Goal: Find contact information: Find contact information

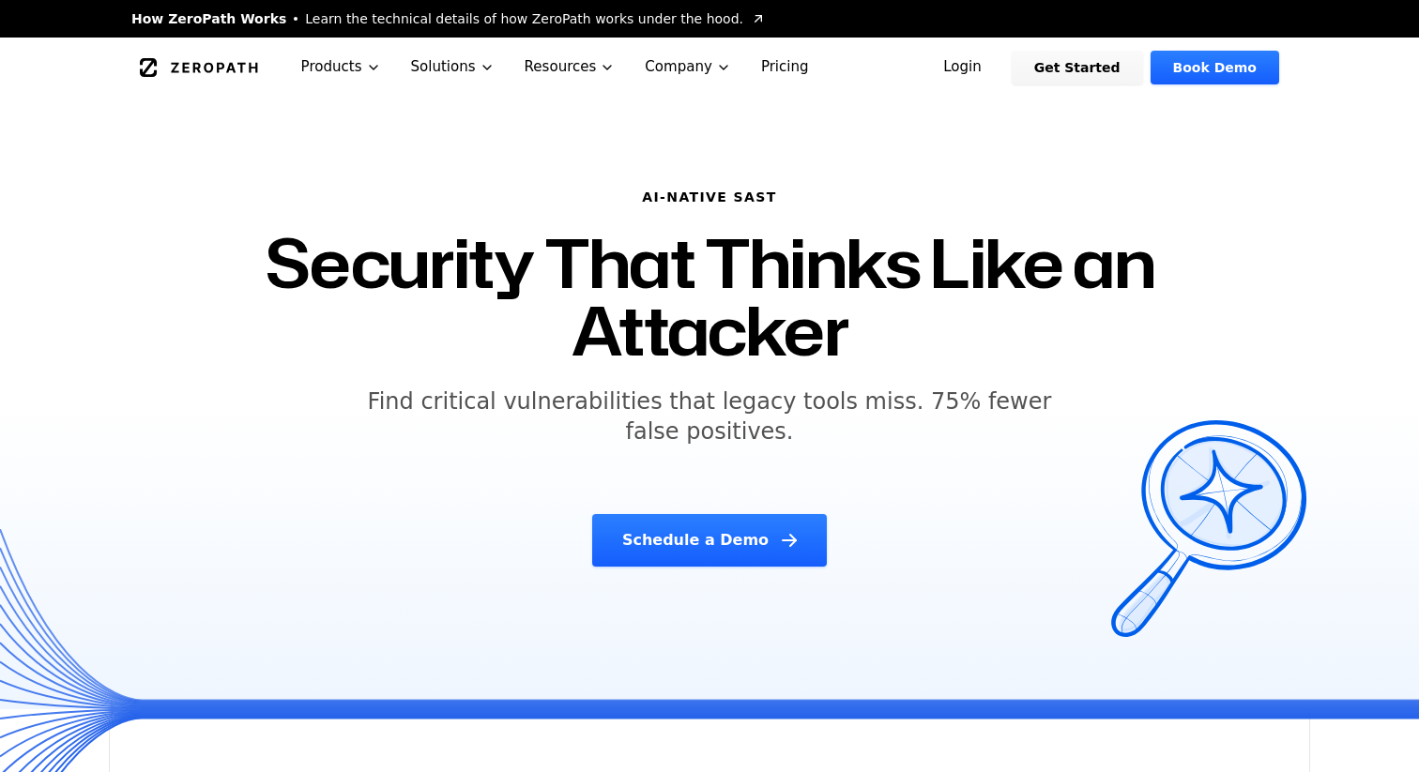
click at [1215, 65] on link "Book Demo" at bounding box center [1214, 68] width 129 height 34
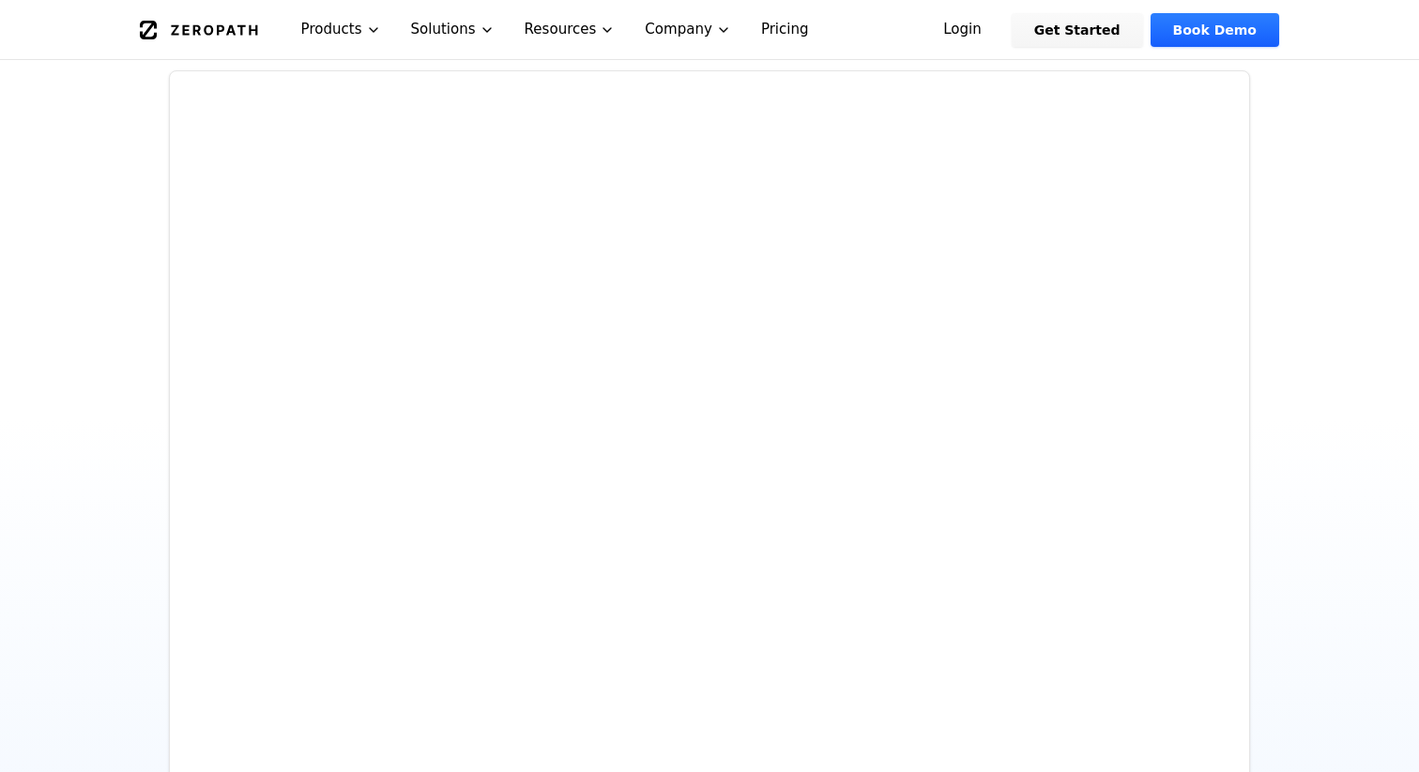
scroll to position [313, 0]
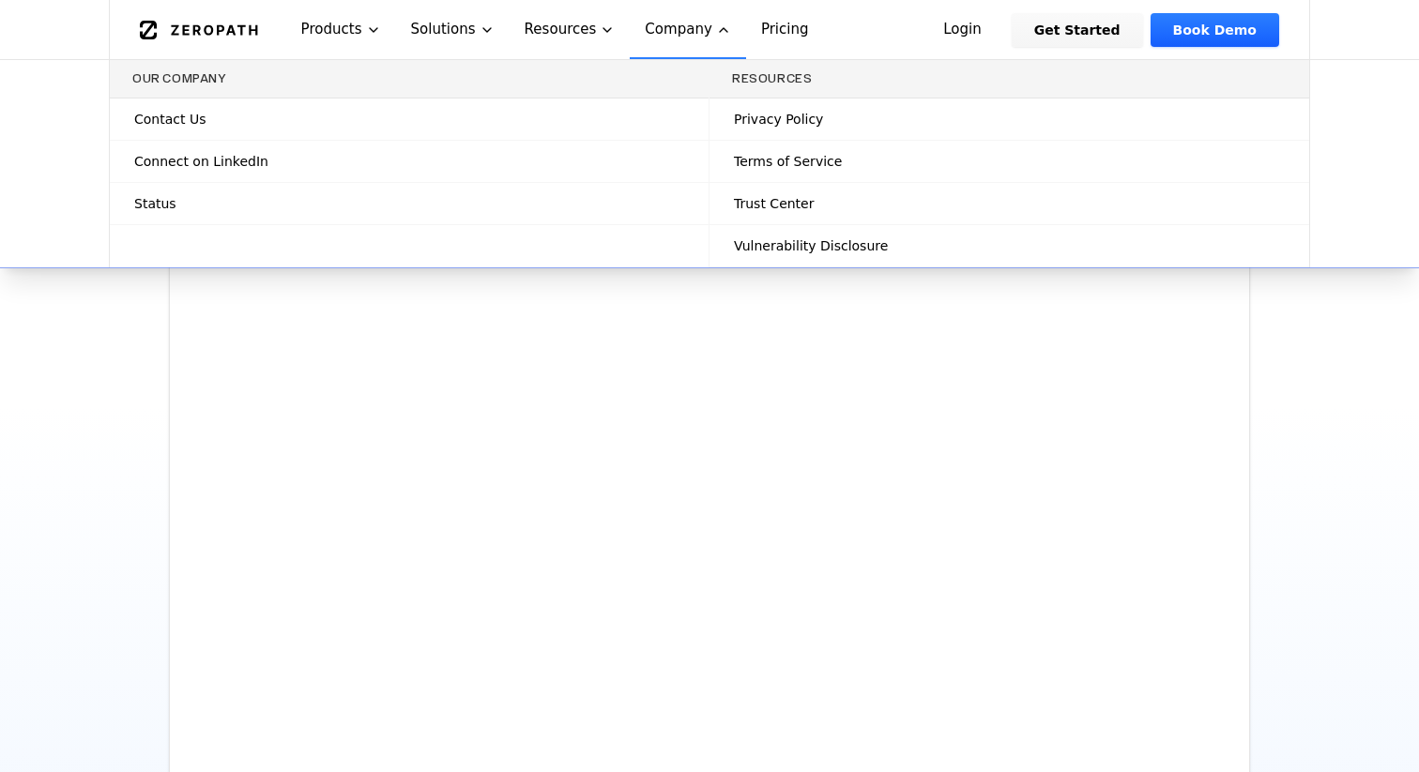
click at [563, 133] on link "Contact Us" at bounding box center [409, 119] width 599 height 41
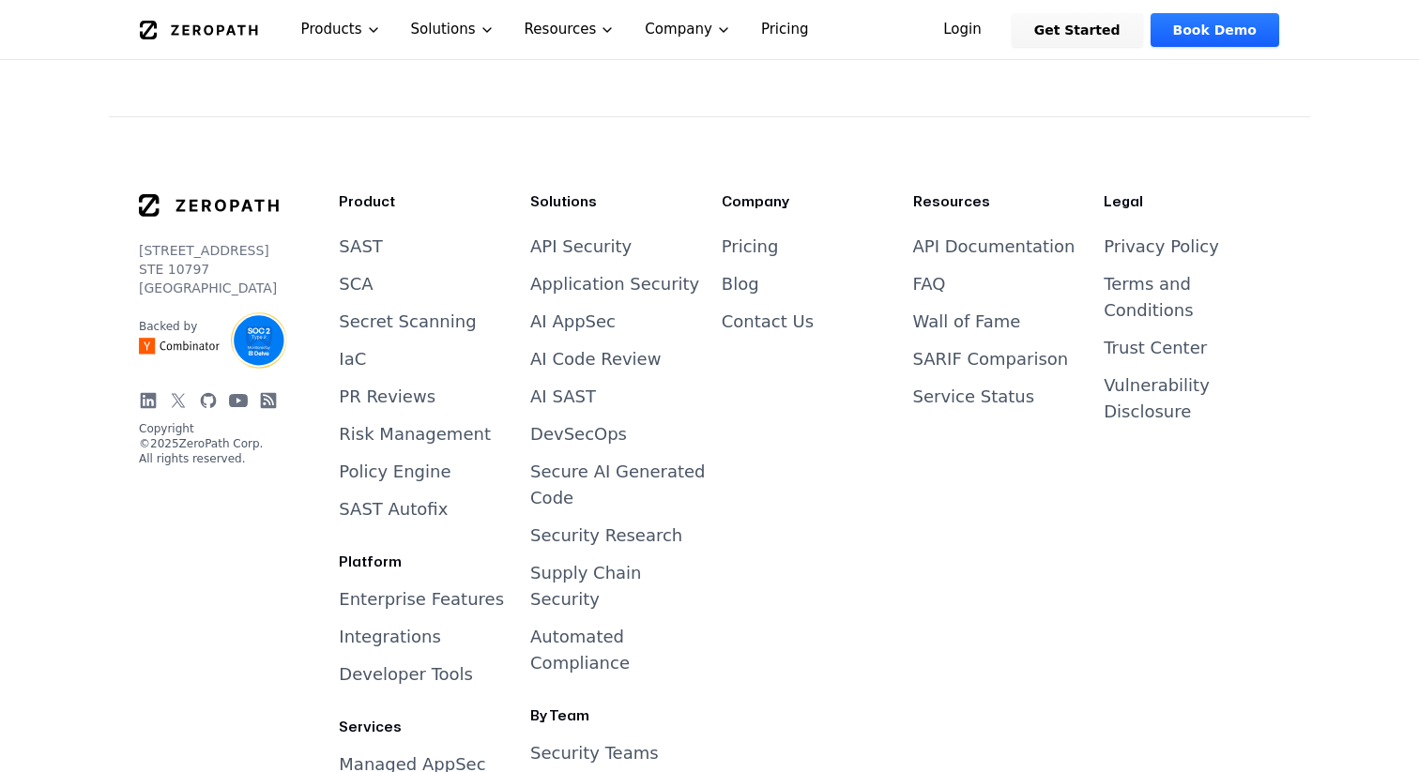
scroll to position [1286, 0]
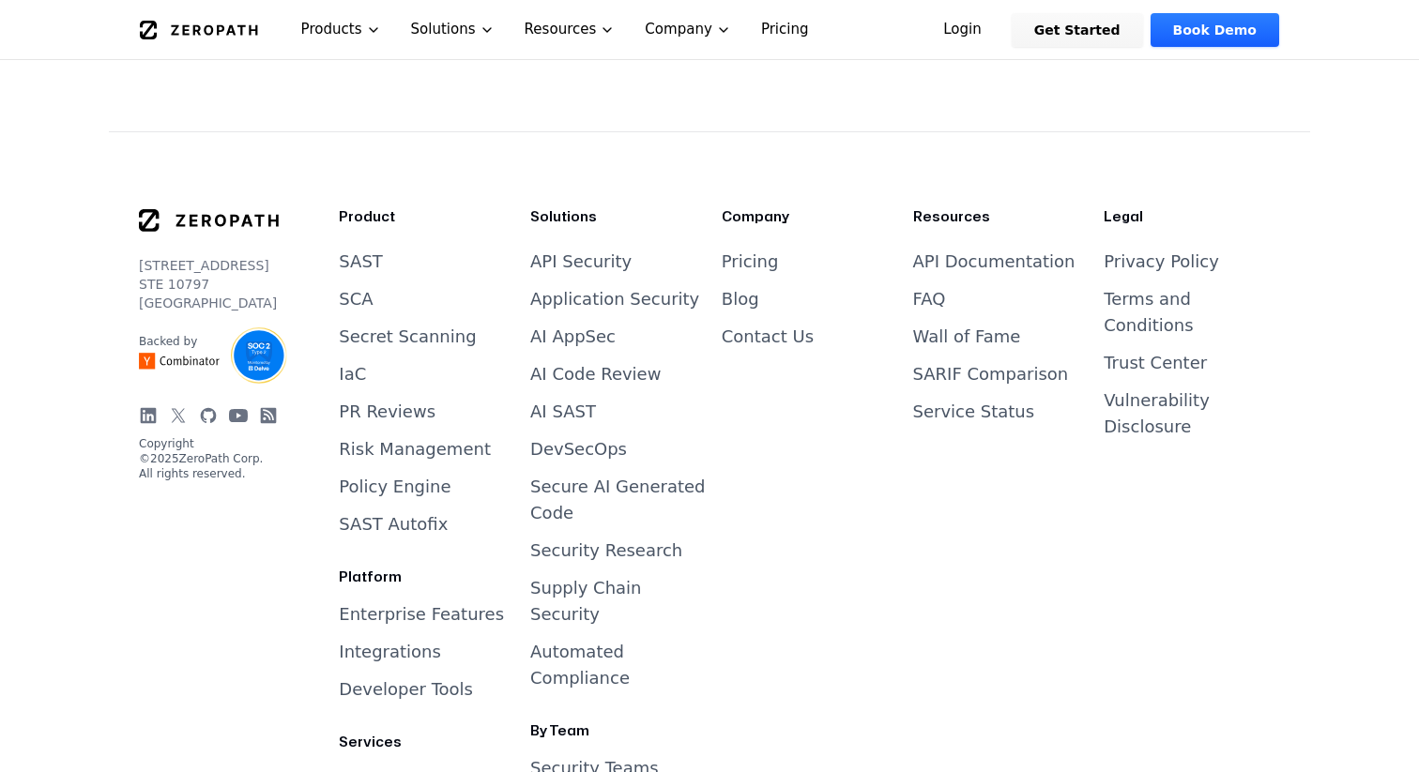
click at [153, 408] on icon at bounding box center [149, 416] width 16 height 16
click at [175, 406] on icon at bounding box center [178, 415] width 19 height 19
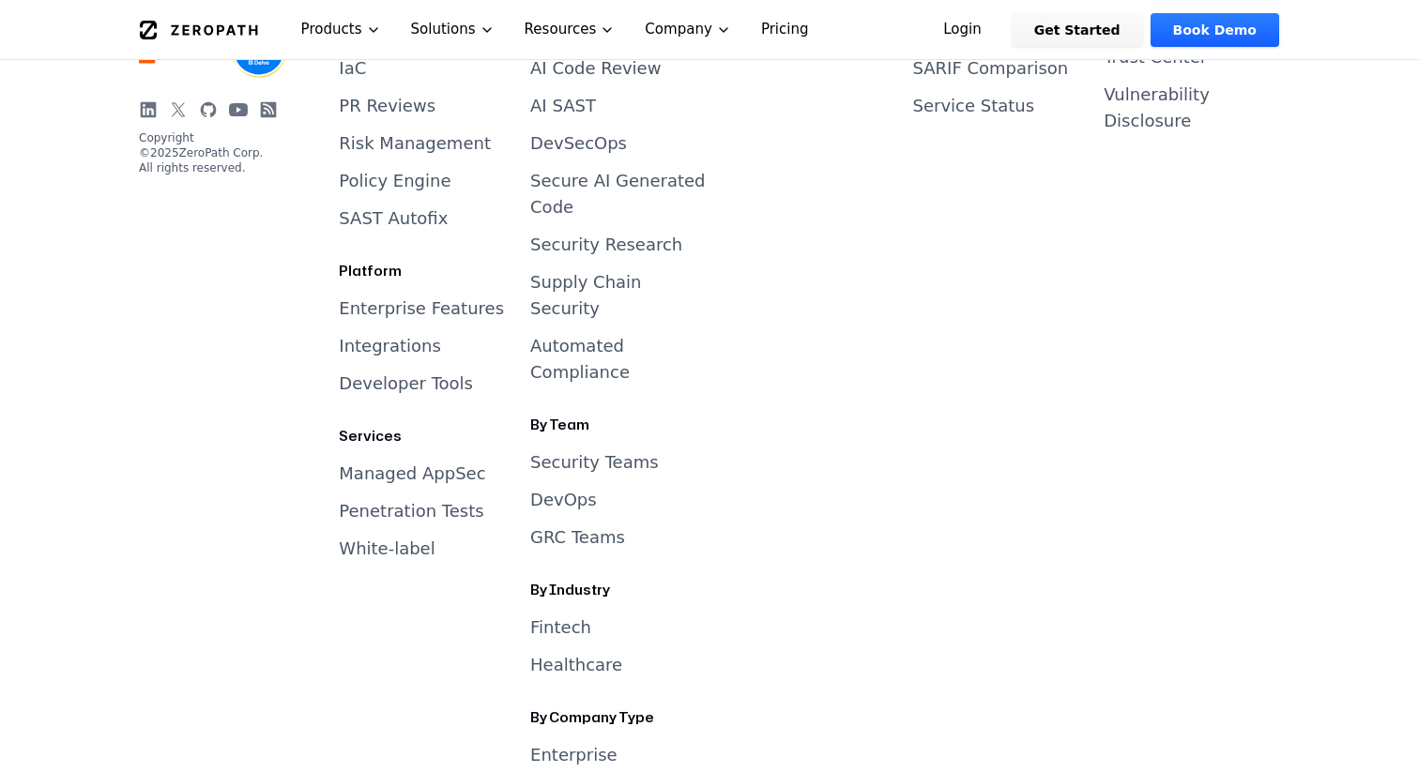
scroll to position [5543, 0]
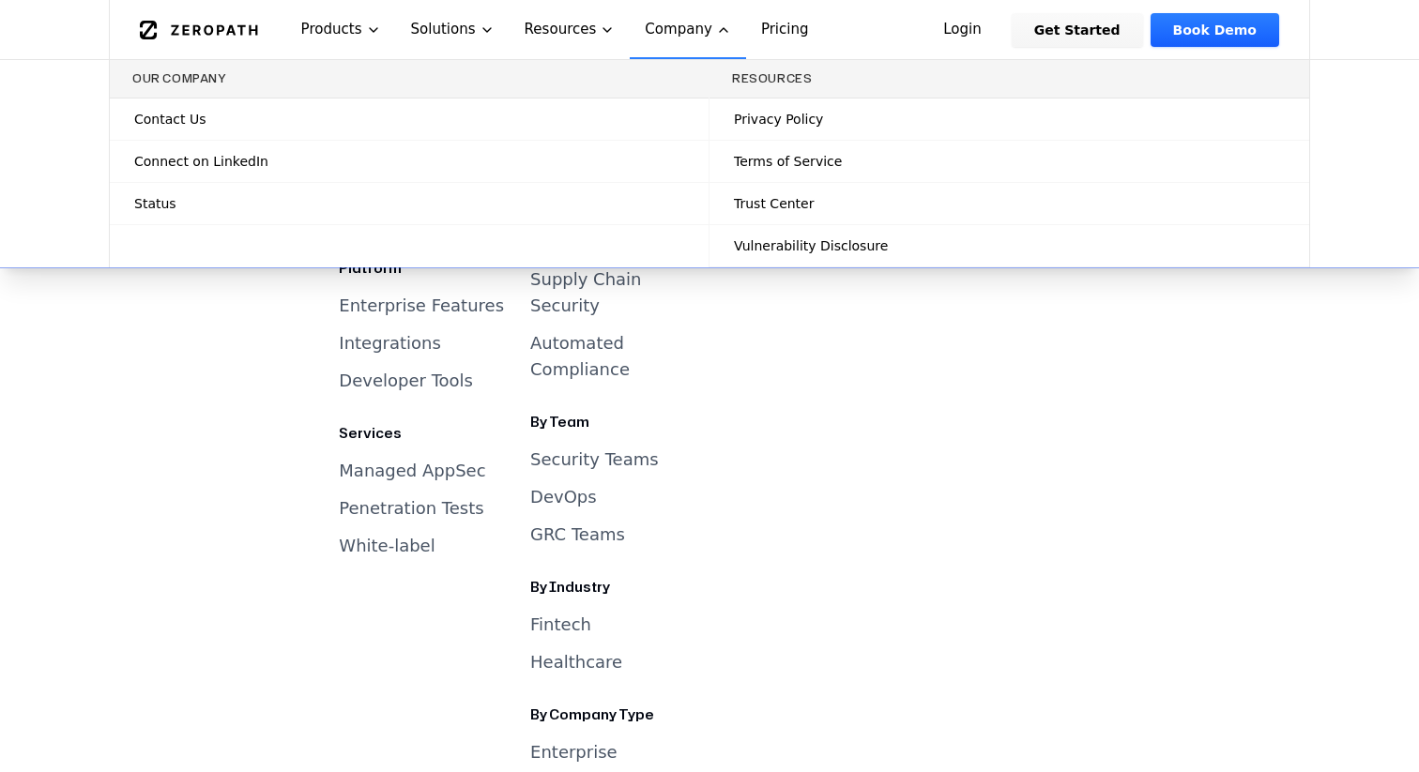
click at [567, 157] on link "Connect on LinkedIn" at bounding box center [409, 161] width 599 height 41
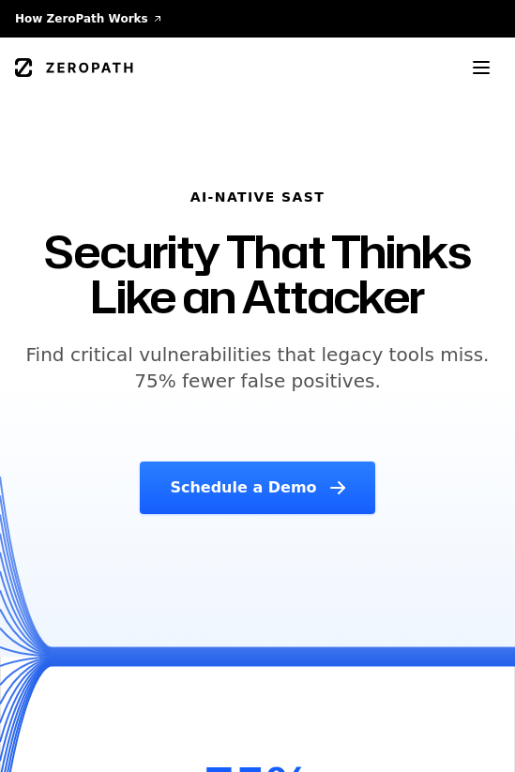
click at [488, 51] on button "Toggle menu" at bounding box center [482, 68] width 38 height 38
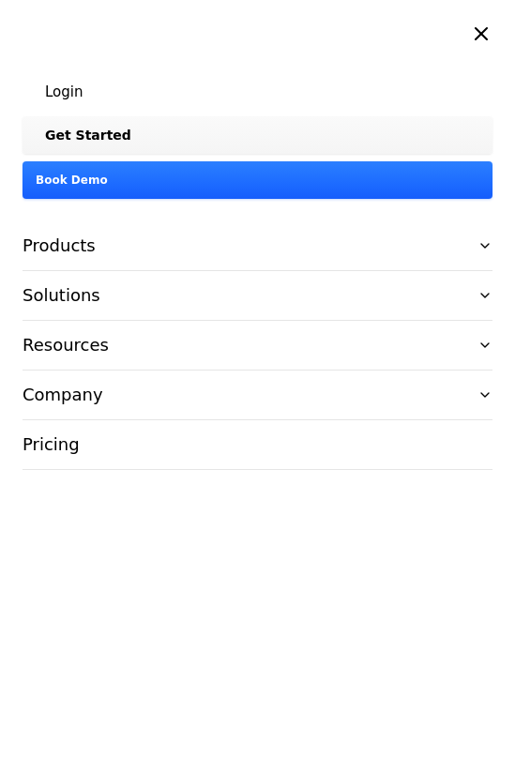
click at [269, 394] on button "Company" at bounding box center [258, 395] width 470 height 49
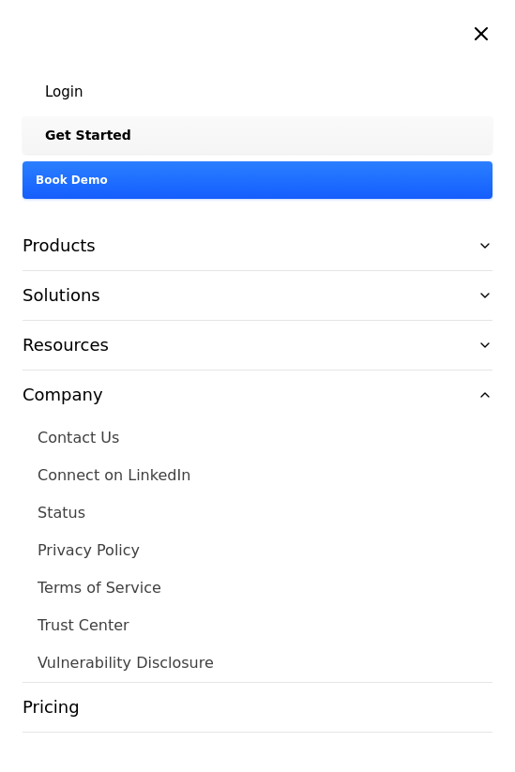
click at [82, 441] on link "Contact Us" at bounding box center [265, 438] width 455 height 38
